Goal: Task Accomplishment & Management: Manage account settings

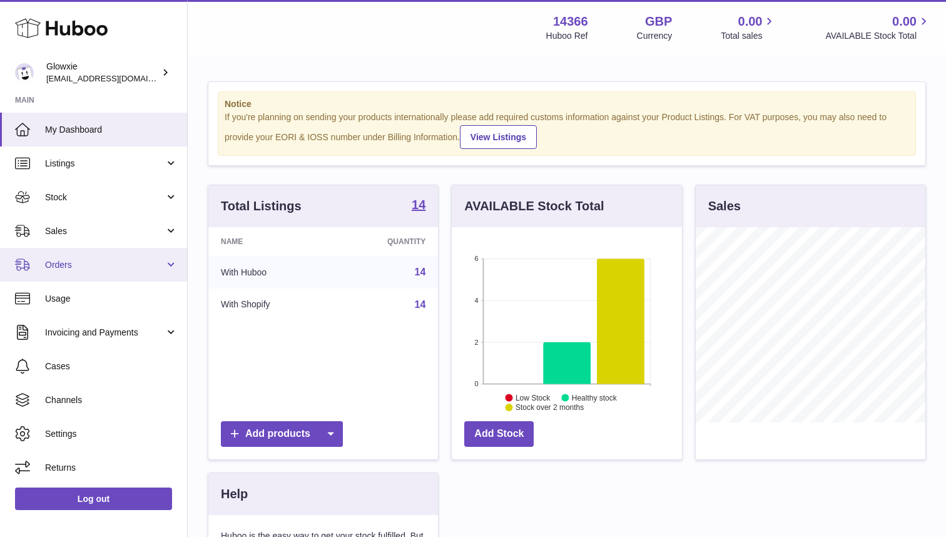
scroll to position [195, 230]
click at [120, 274] on link "Orders" at bounding box center [93, 265] width 187 height 34
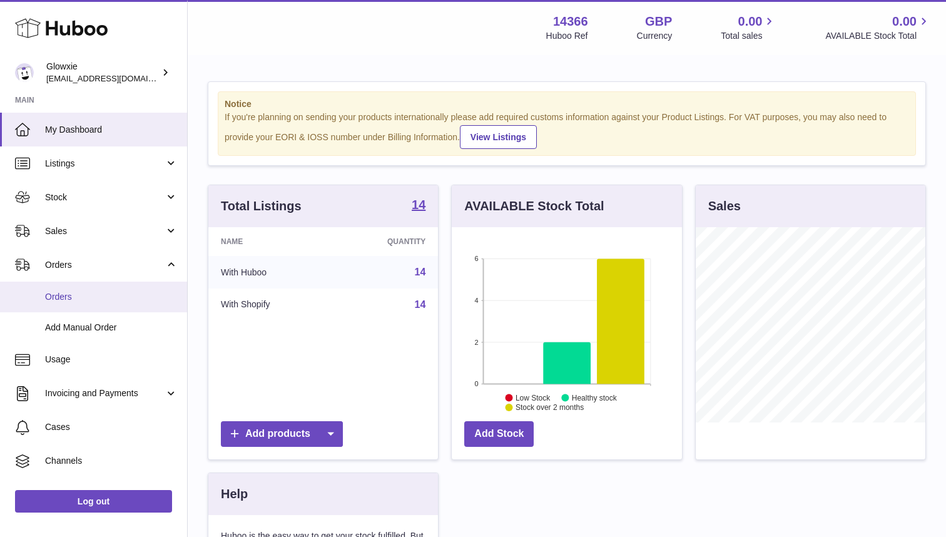
click at [101, 296] on span "Orders" at bounding box center [111, 297] width 133 height 12
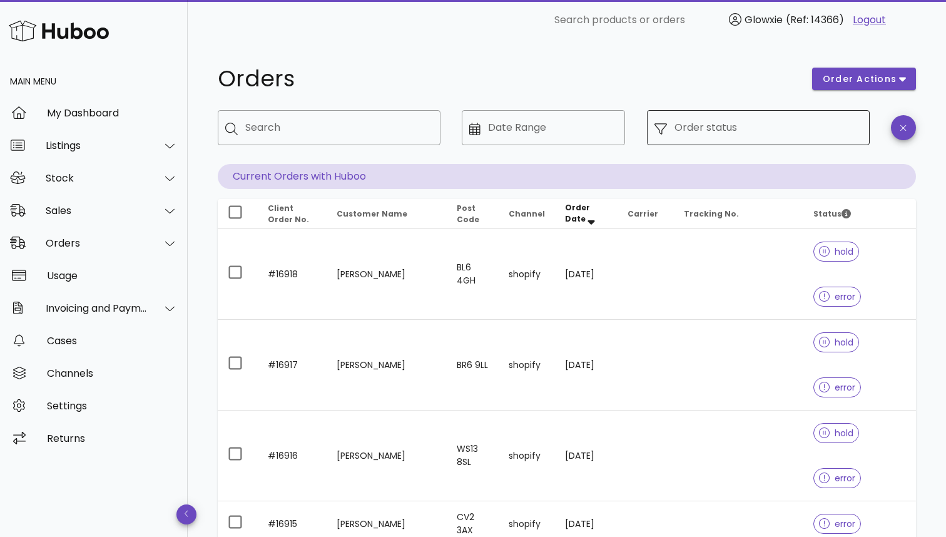
click at [728, 120] on input "Order status" at bounding box center [769, 128] width 188 height 20
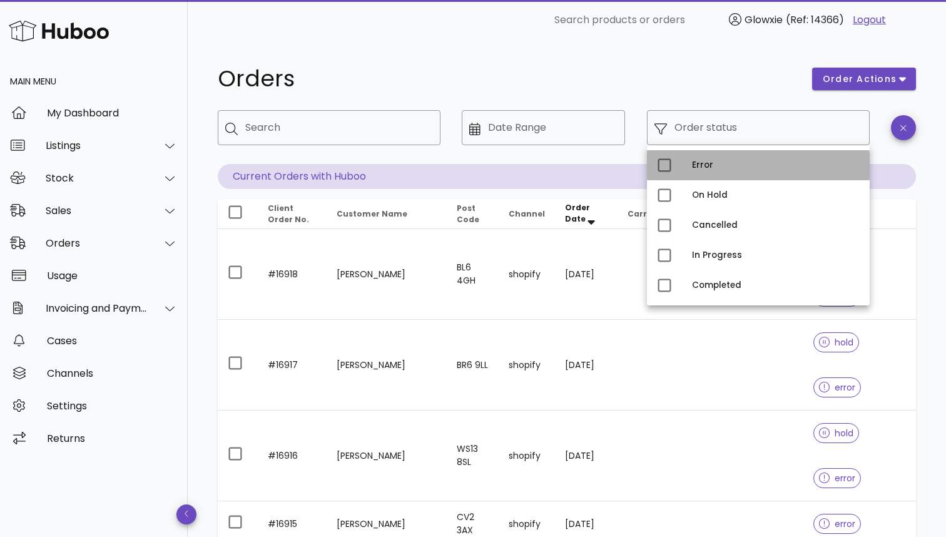
click at [697, 174] on div "Error" at bounding box center [776, 165] width 168 height 20
type input "**********"
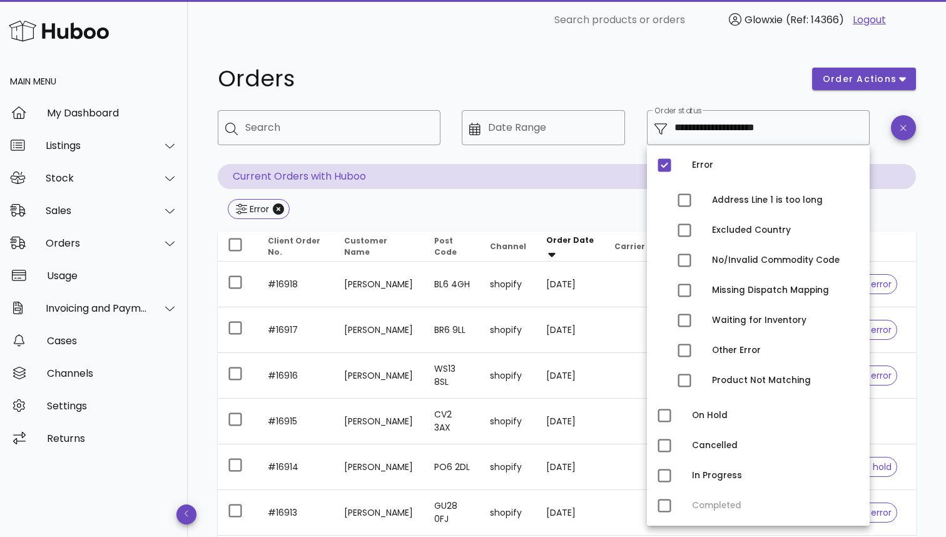
click at [705, 83] on h1 "Orders" at bounding box center [507, 79] width 579 height 23
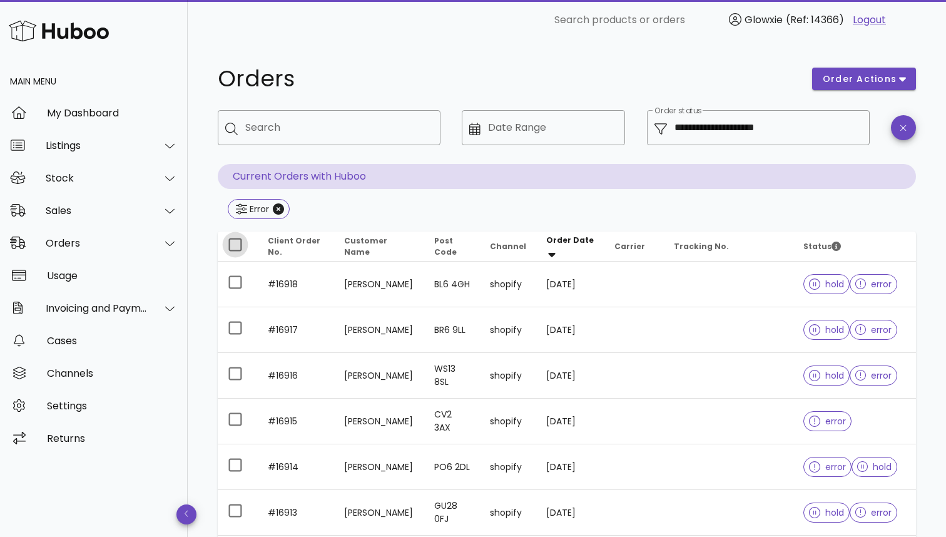
click at [237, 247] on div at bounding box center [235, 244] width 21 height 21
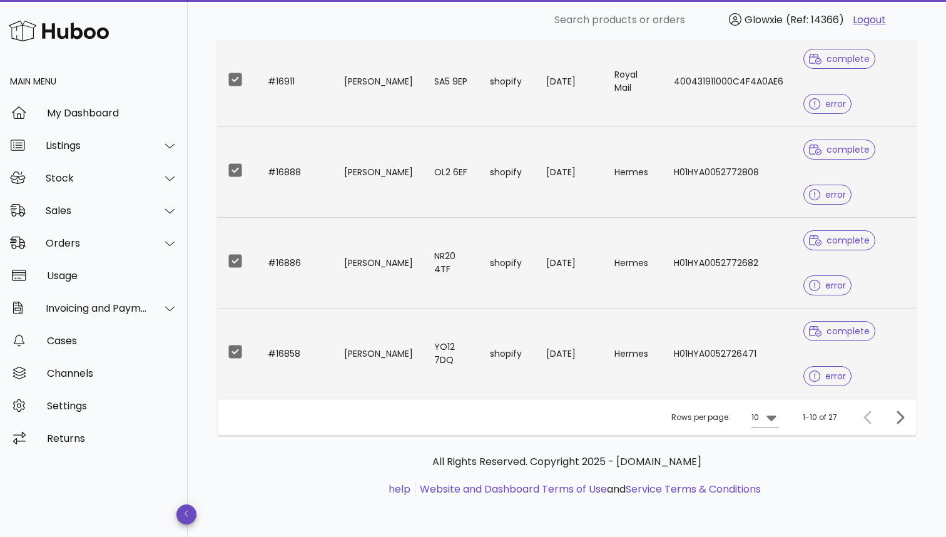
scroll to position [643, 0]
click at [232, 90] on div at bounding box center [235, 79] width 21 height 21
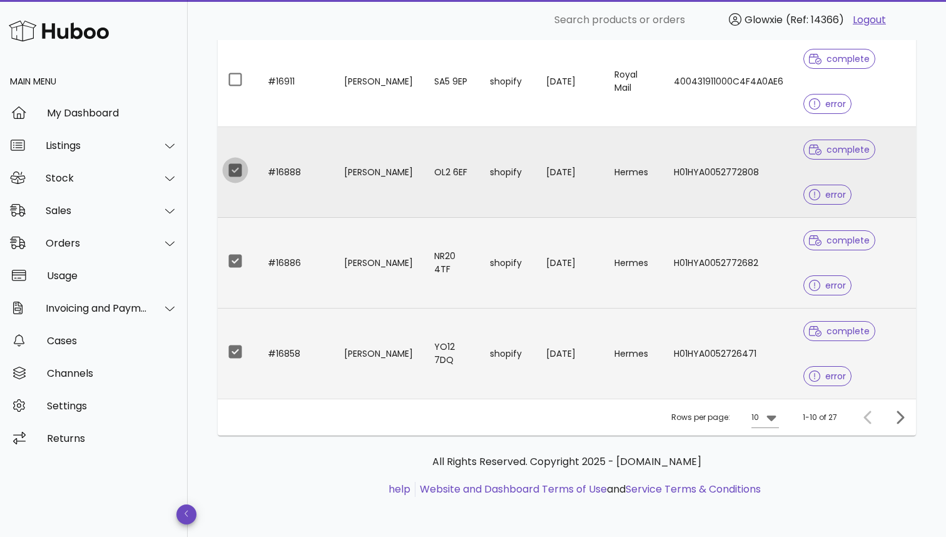
click at [240, 181] on div at bounding box center [235, 170] width 21 height 21
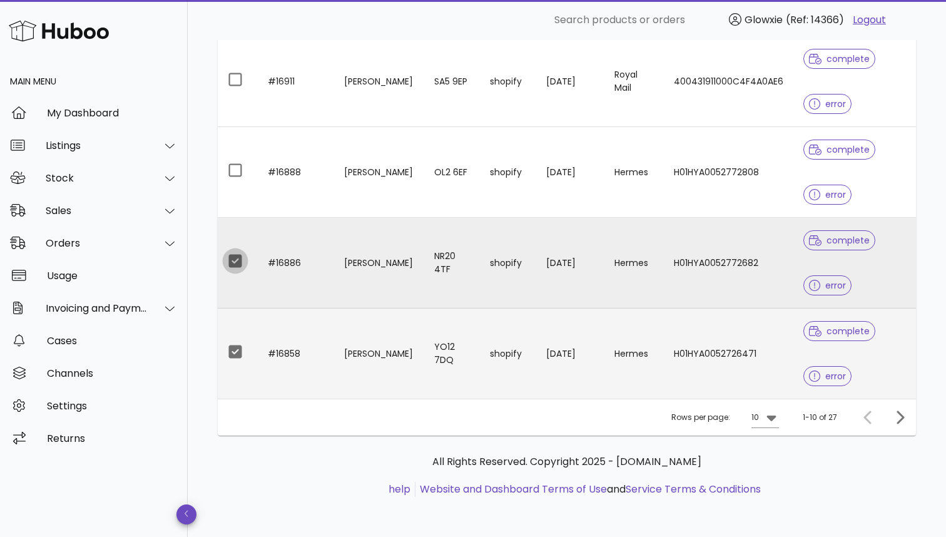
click at [238, 272] on div at bounding box center [235, 260] width 21 height 21
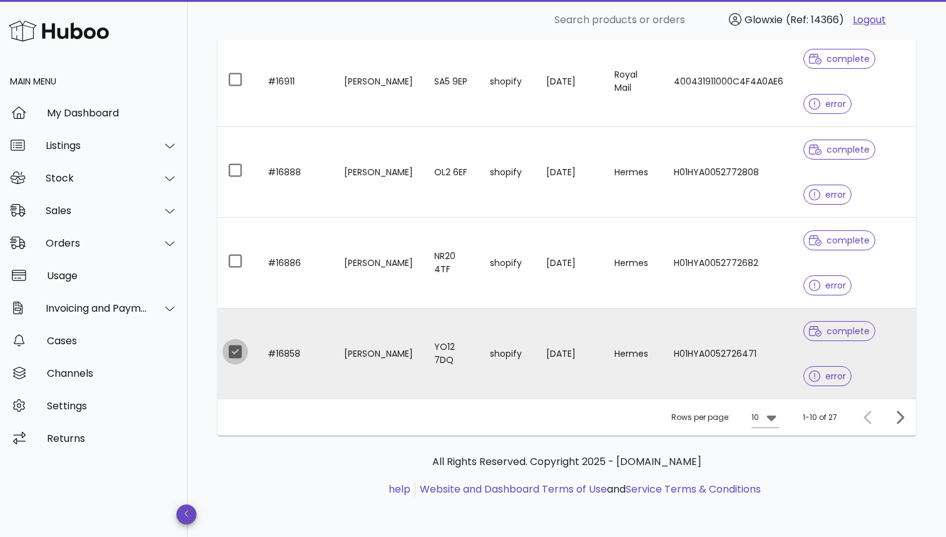
click at [240, 362] on div at bounding box center [235, 351] width 21 height 21
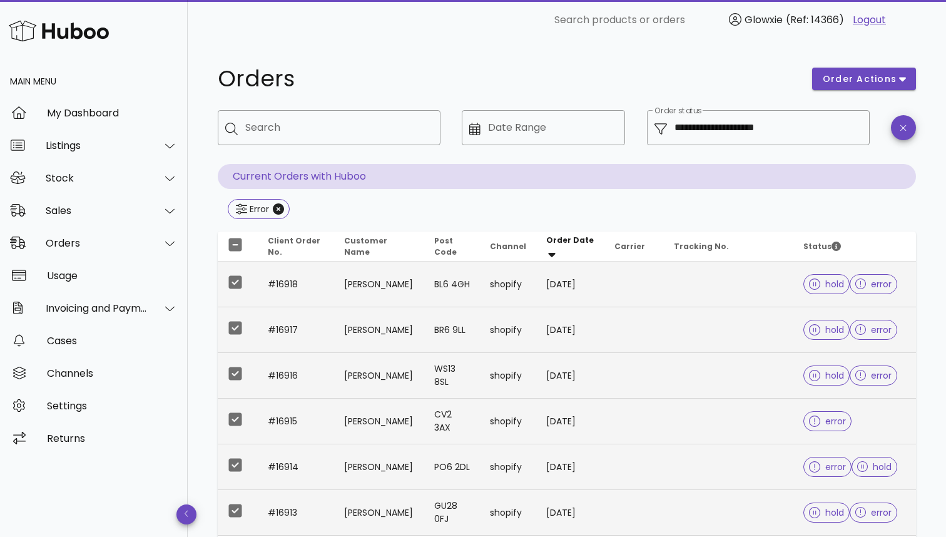
scroll to position [0, 0]
click at [874, 81] on span "order actions" at bounding box center [859, 79] width 75 height 13
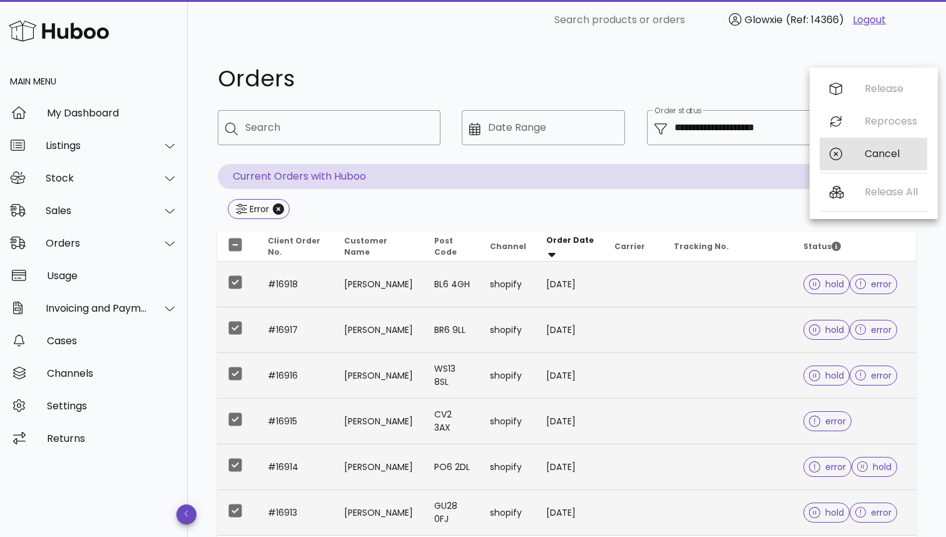
click at [853, 145] on div "Cancel" at bounding box center [874, 154] width 108 height 33
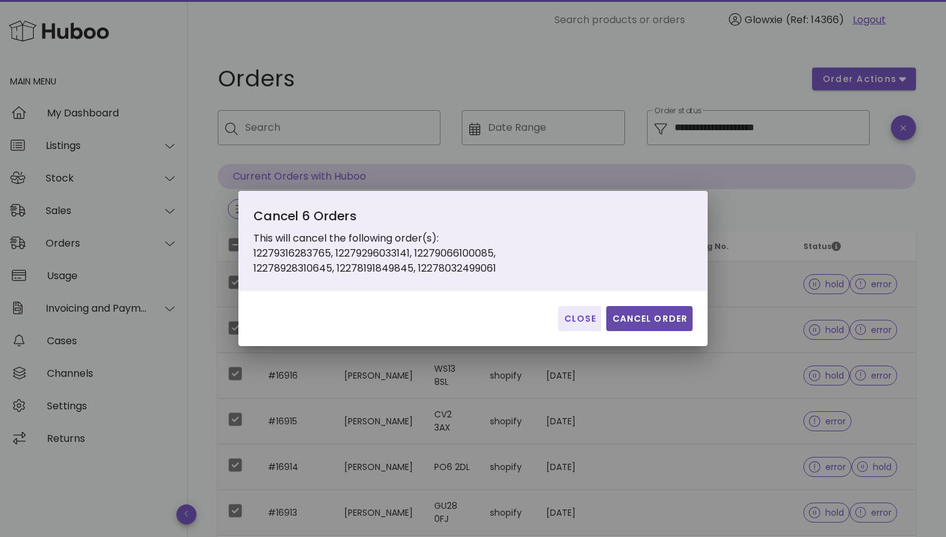
click at [668, 322] on span "Cancel Order" at bounding box center [649, 318] width 76 height 13
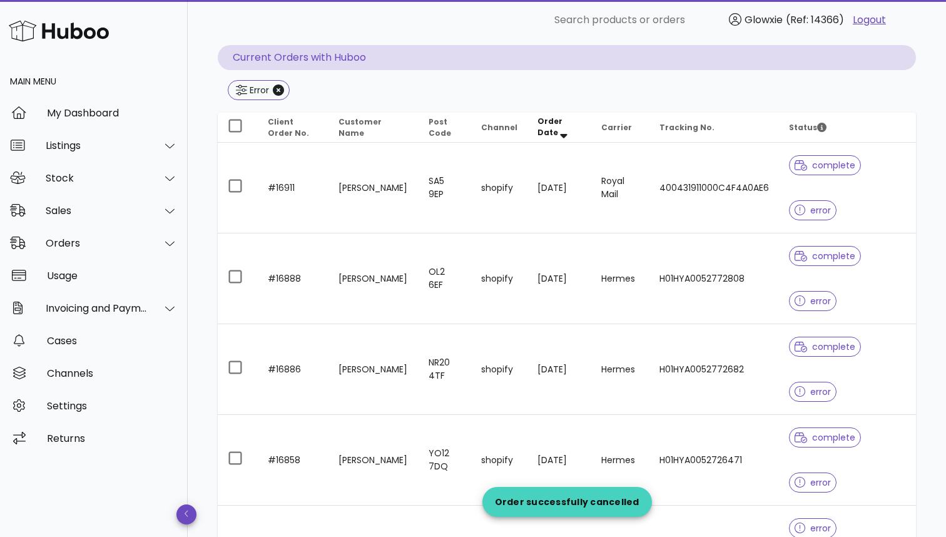
scroll to position [143, 0]
